Goal: Information Seeking & Learning: Learn about a topic

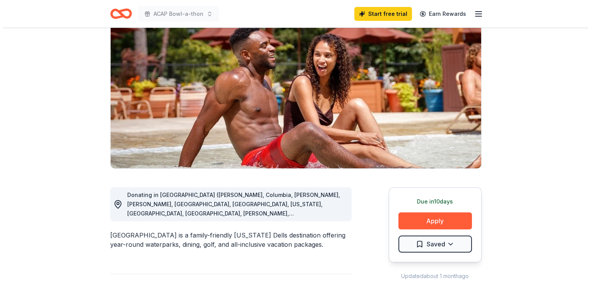
scroll to position [77, 0]
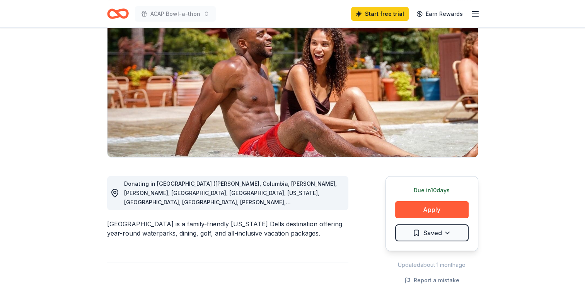
click at [475, 16] on line "button" at bounding box center [475, 16] width 6 height 0
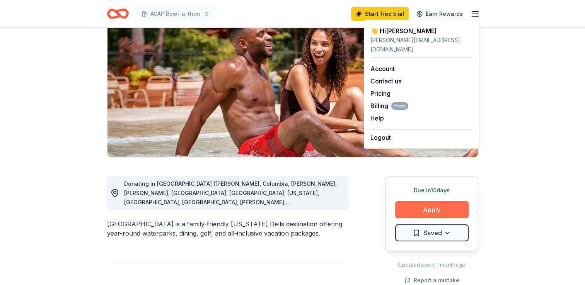
click at [415, 212] on button "Apply" at bounding box center [431, 209] width 73 height 17
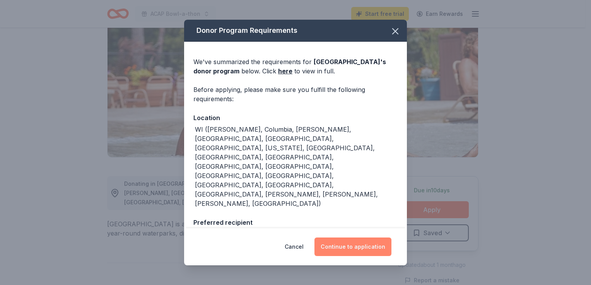
click at [352, 249] on button "Continue to application" at bounding box center [352, 247] width 77 height 19
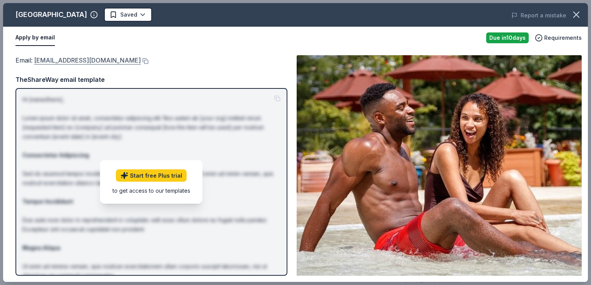
click at [54, 60] on link "[EMAIL_ADDRESS][DOMAIN_NAME]" at bounding box center [87, 60] width 107 height 10
click at [141, 61] on button at bounding box center [145, 61] width 8 height 6
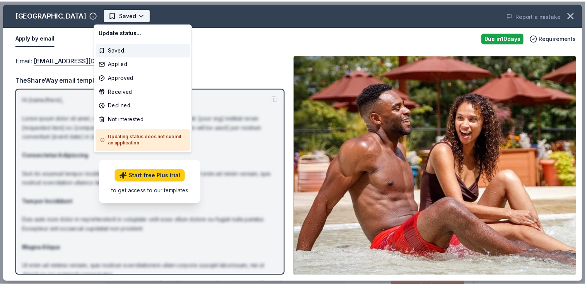
scroll to position [0, 0]
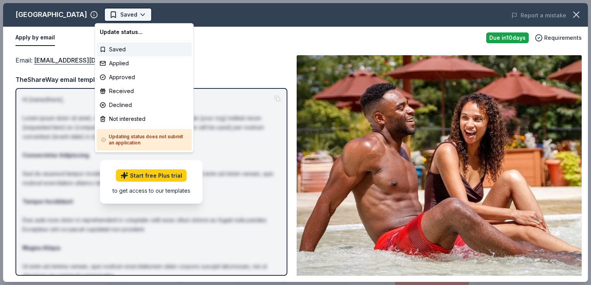
click at [138, 15] on body "ACAP Bowl-a-thon Saved Apply Due in 10 days Share Chula Vista Resort New Share …" at bounding box center [292, 142] width 585 height 285
click at [119, 64] on div "Applied" at bounding box center [144, 63] width 95 height 14
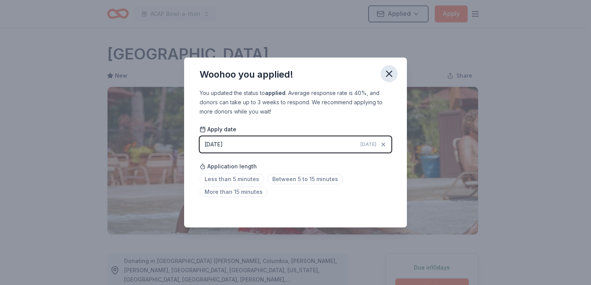
click at [393, 72] on icon "button" at bounding box center [389, 73] width 11 height 11
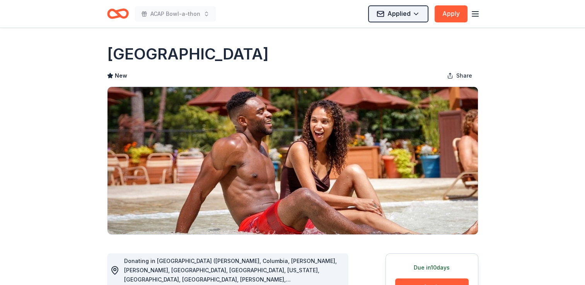
click at [396, 17] on html "ACAP Bowl-a-thon Applied Apply Due in 10 days Share Chula Vista Resort New Shar…" at bounding box center [292, 142] width 585 height 285
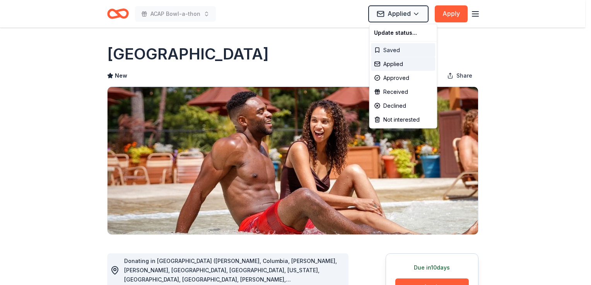
click at [398, 49] on div "Saved" at bounding box center [403, 50] width 64 height 14
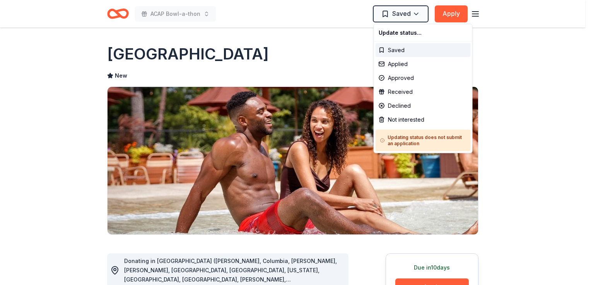
click at [478, 7] on html "ACAP Bowl-a-thon Saved Apply Due in 10 days Share Chula Vista Resort New Share …" at bounding box center [295, 142] width 591 height 285
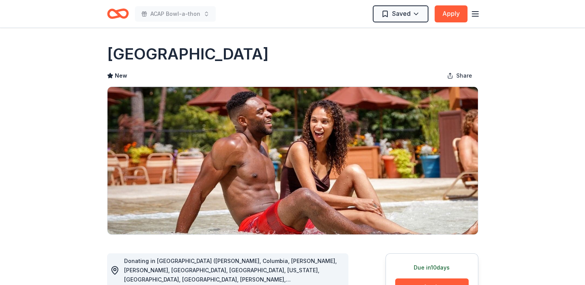
click at [478, 12] on line "button" at bounding box center [475, 12] width 6 height 0
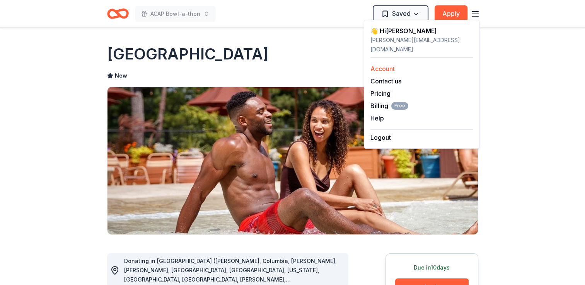
click at [396, 64] on div "Account" at bounding box center [421, 68] width 103 height 9
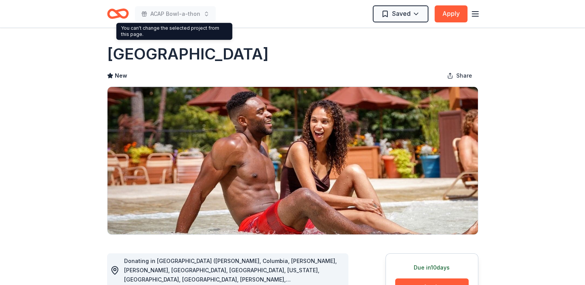
click at [111, 14] on icon "Home" at bounding box center [118, 14] width 22 height 18
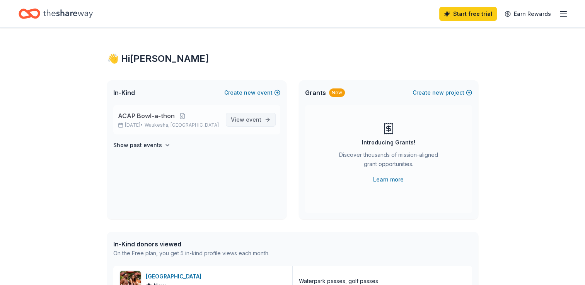
click at [259, 122] on span "event" at bounding box center [253, 119] width 15 height 7
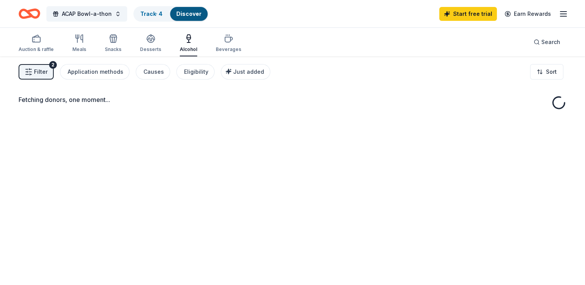
click at [320, 96] on div "Fetching donors, one moment..." at bounding box center [293, 99] width 548 height 9
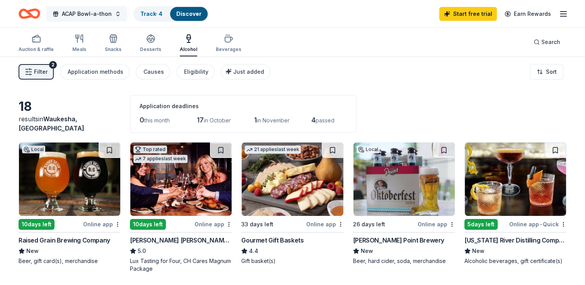
click at [101, 18] on span "ACAP Bowl-a-thon" at bounding box center [87, 13] width 50 height 9
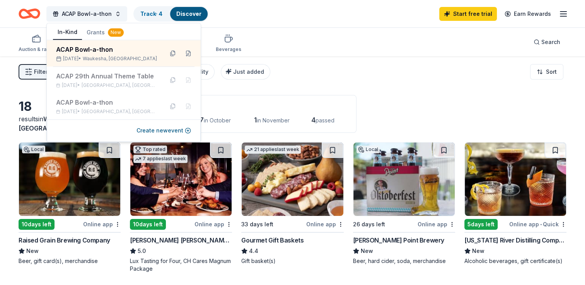
click at [87, 32] on button "Grants New" at bounding box center [105, 33] width 46 height 14
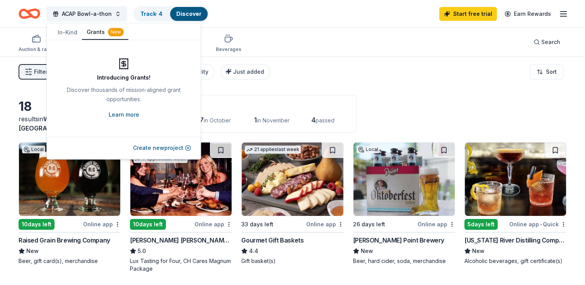
click at [113, 112] on link "Learn more" at bounding box center [124, 114] width 31 height 9
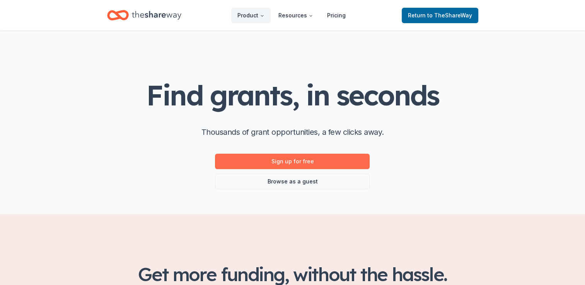
click at [273, 164] on link "Sign up for free" at bounding box center [292, 161] width 155 height 15
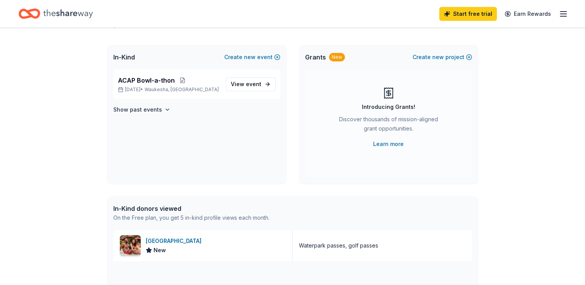
scroll to position [46, 0]
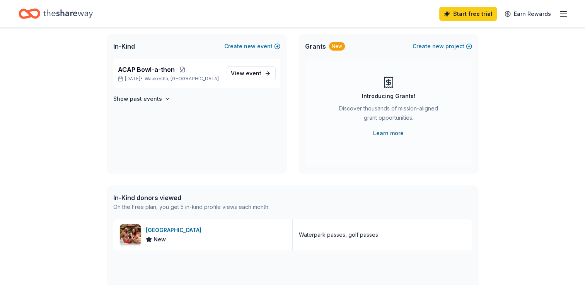
click at [396, 134] on link "Learn more" at bounding box center [388, 133] width 31 height 9
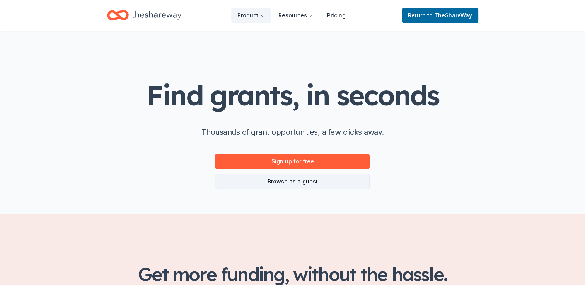
click at [293, 183] on link "Browse as a guest" at bounding box center [292, 181] width 155 height 15
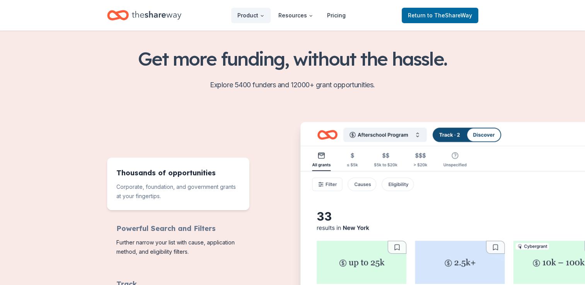
scroll to position [247, 0]
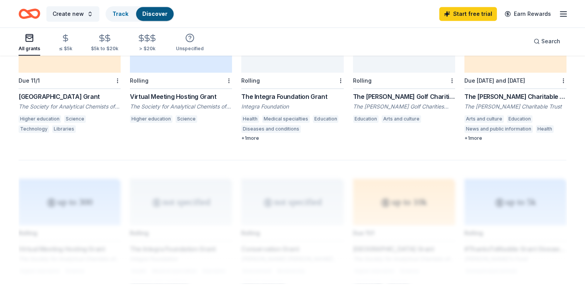
scroll to position [480, 0]
